Goal: Task Accomplishment & Management: Manage account settings

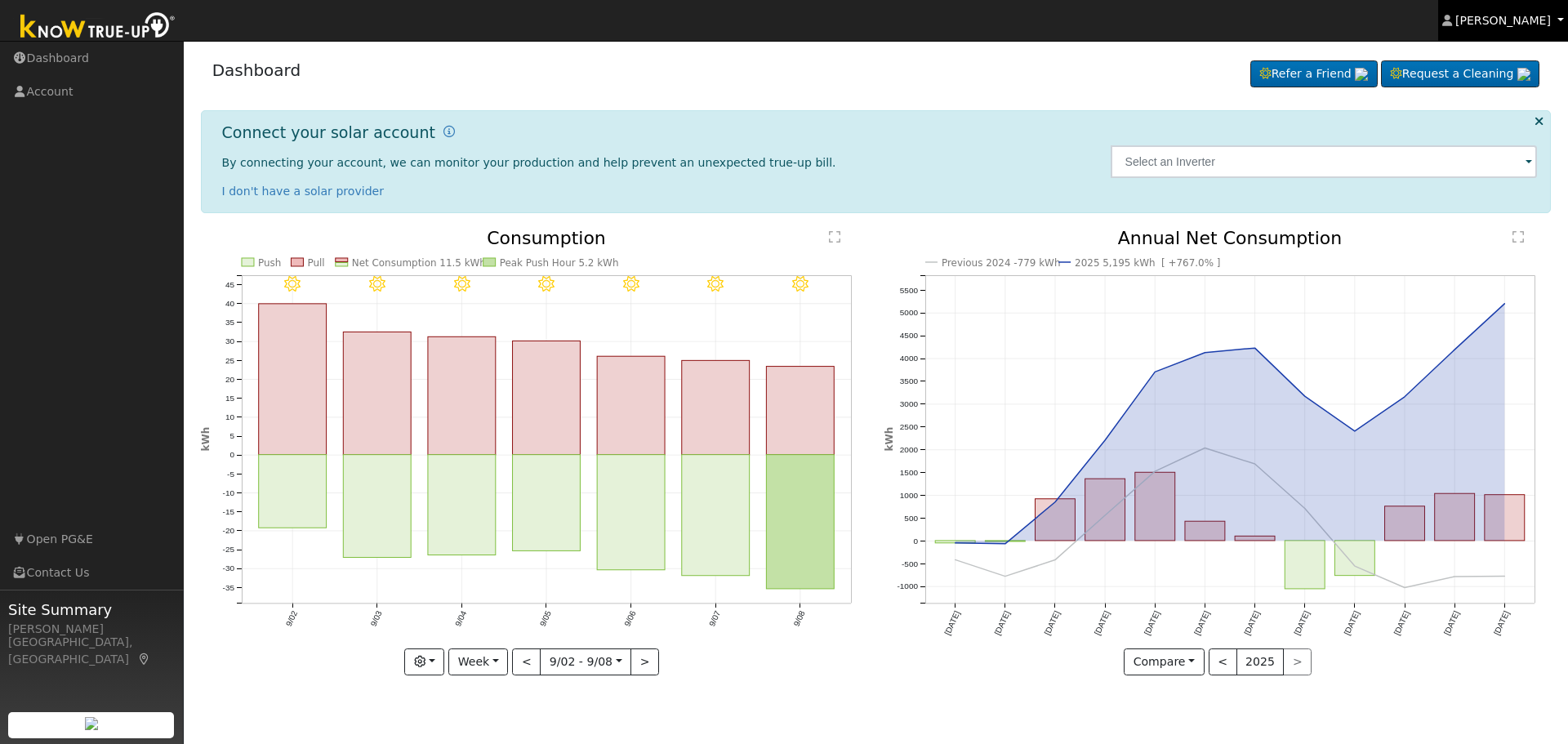
click at [1551, 20] on span "[PERSON_NAME]" at bounding box center [1504, 20] width 96 height 13
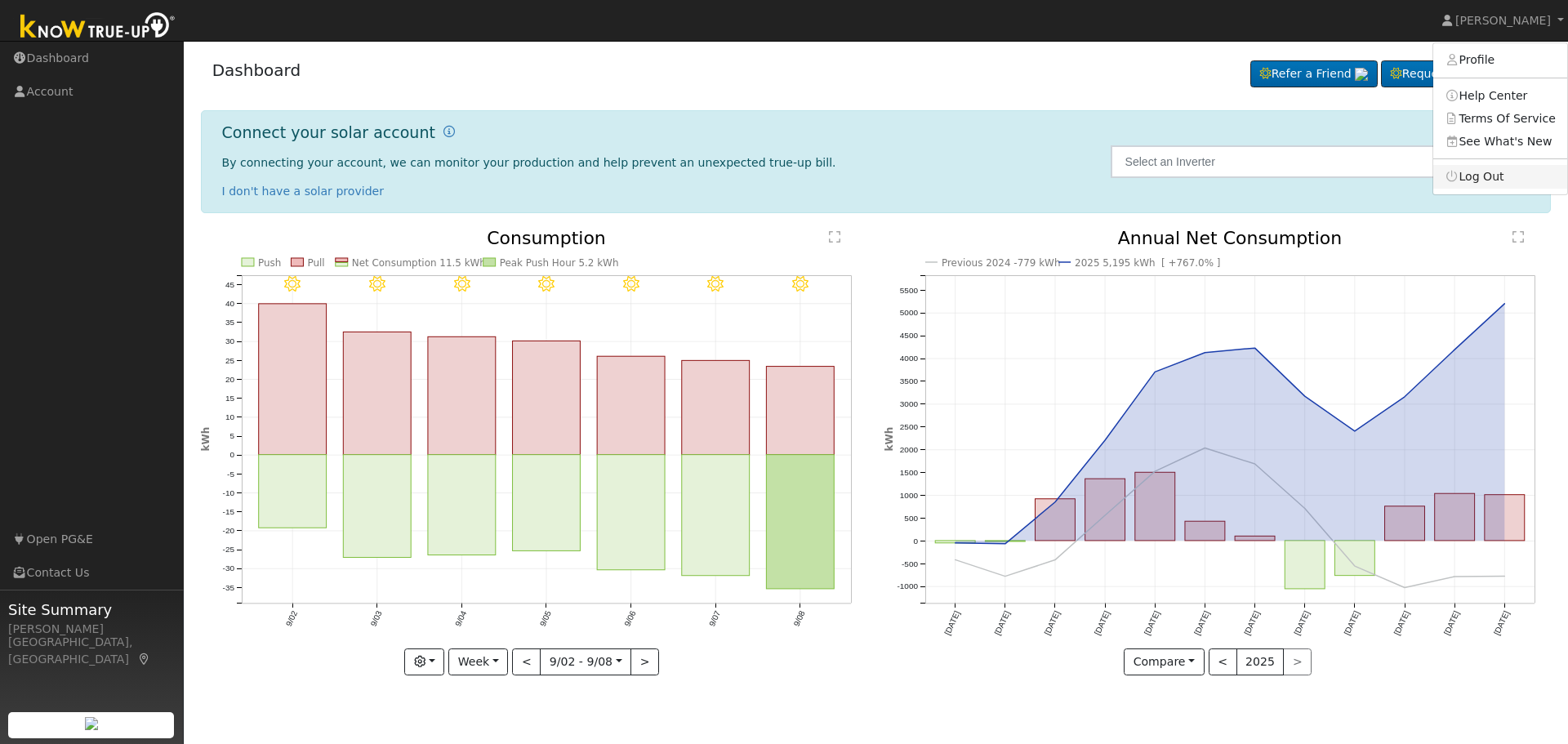
click at [1503, 171] on link "Log Out" at bounding box center [1500, 176] width 134 height 23
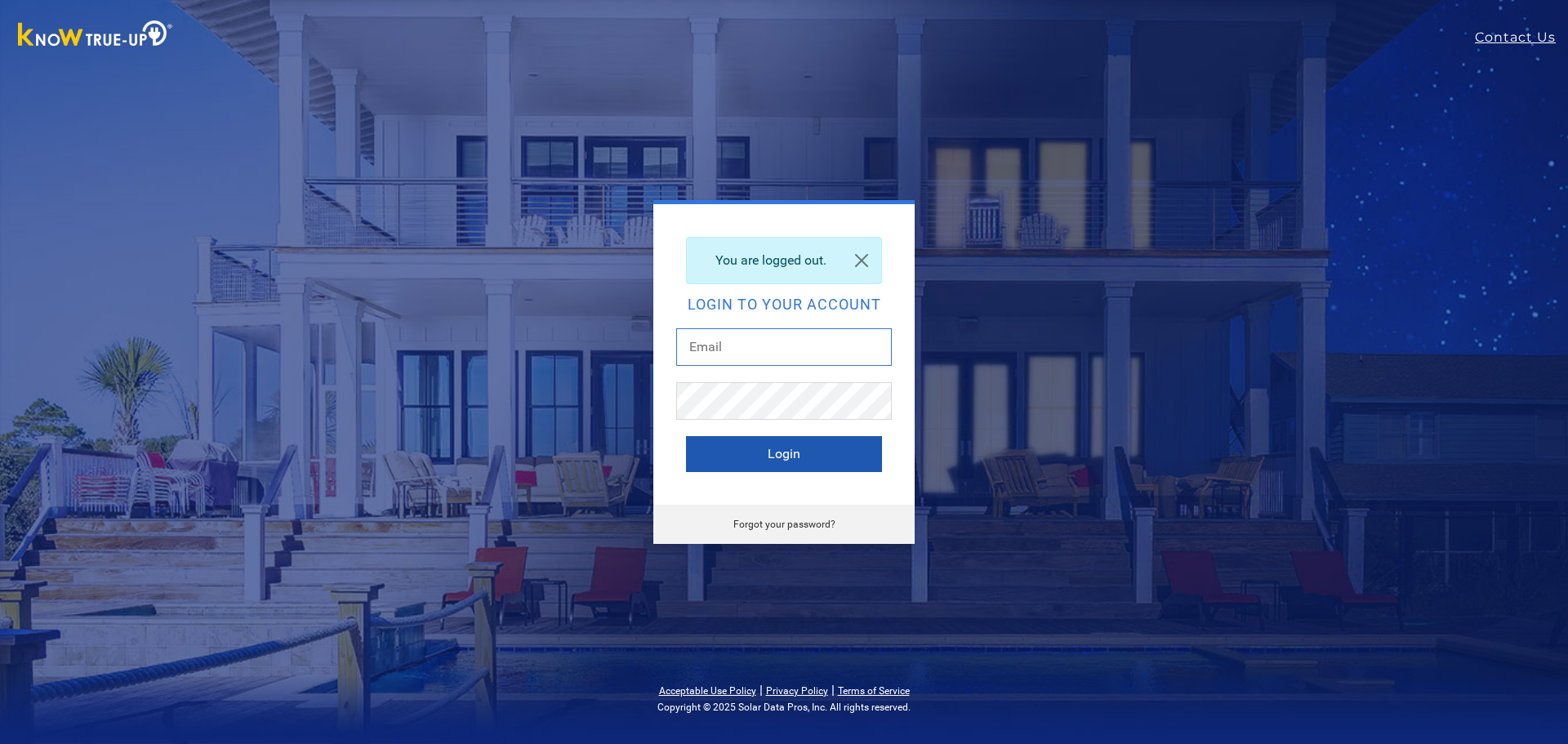
type input "[EMAIL_ADDRESS][DOMAIN_NAME]"
click at [766, 453] on button "Login" at bounding box center [784, 454] width 196 height 36
